Goal: Check status: Check status

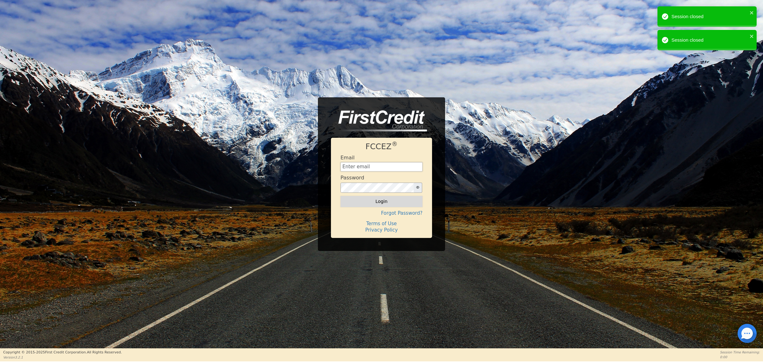
type input "carolinaclean25@gmail.com"
click at [384, 198] on button "Login" at bounding box center [382, 201] width 82 height 11
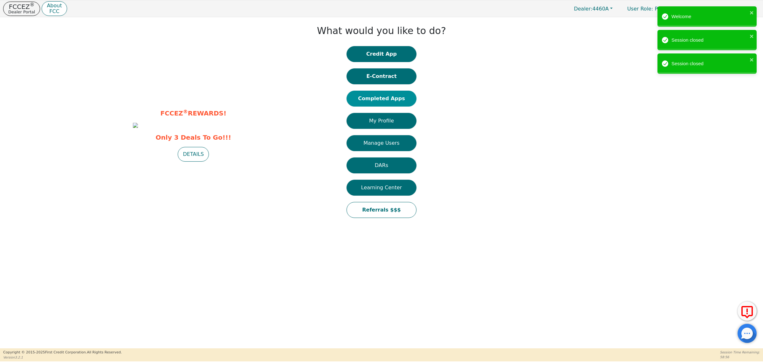
click at [387, 96] on button "Completed Apps" at bounding box center [382, 99] width 70 height 16
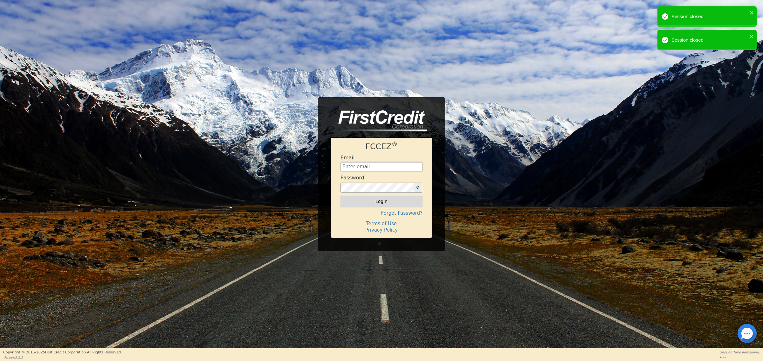
type input "[EMAIL_ADDRESS][DOMAIN_NAME]"
click at [385, 205] on button "Login" at bounding box center [382, 201] width 82 height 11
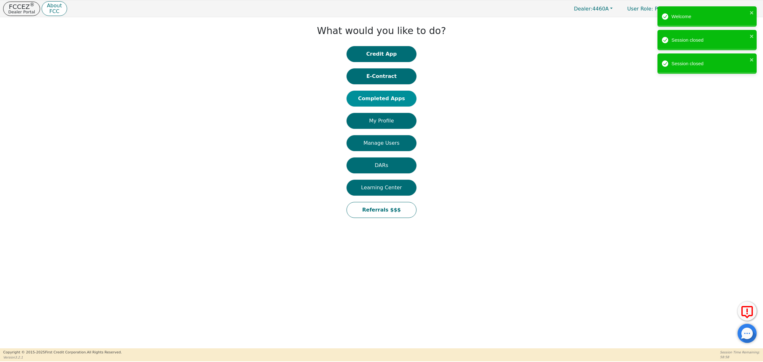
click at [376, 100] on button "Completed Apps" at bounding box center [382, 99] width 70 height 16
